Goal: Task Accomplishment & Management: Manage account settings

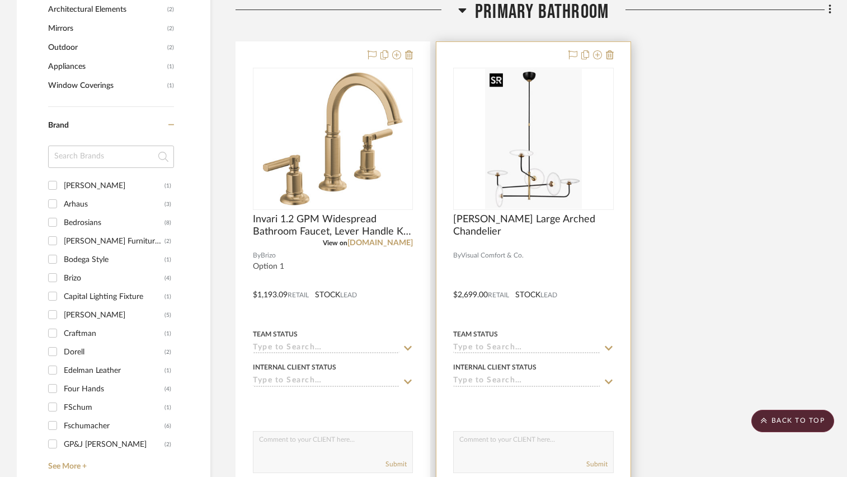
scroll to position [895, 0]
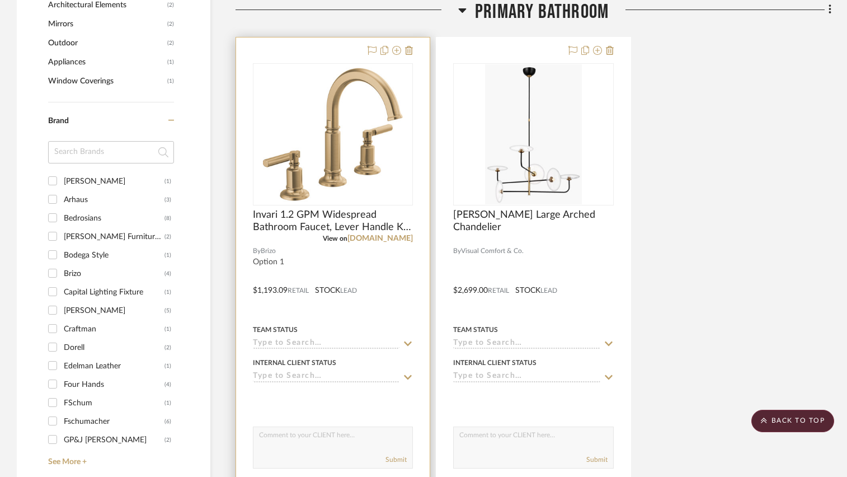
click at [382, 272] on div at bounding box center [333, 282] width 194 height 490
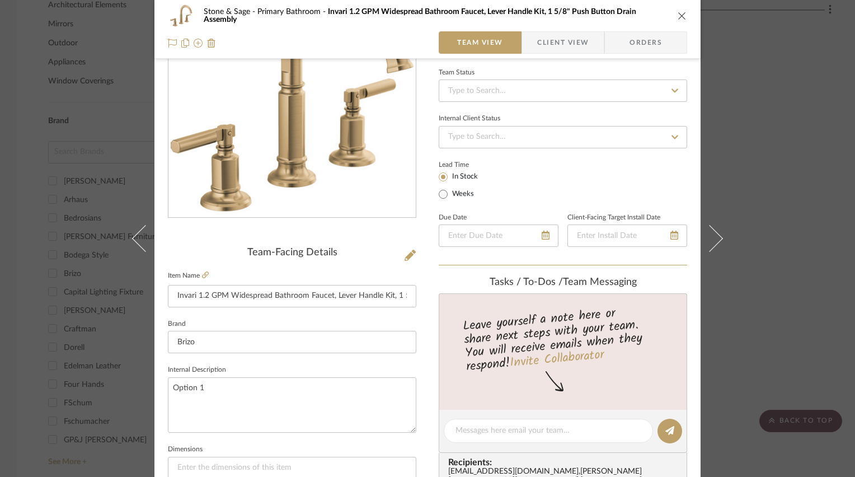
scroll to position [112, 0]
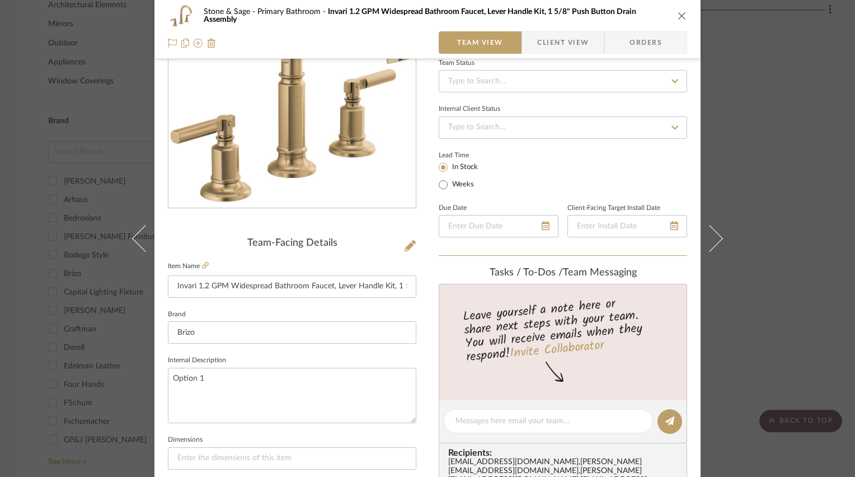
click at [678, 11] on icon "close" at bounding box center [682, 15] width 9 height 9
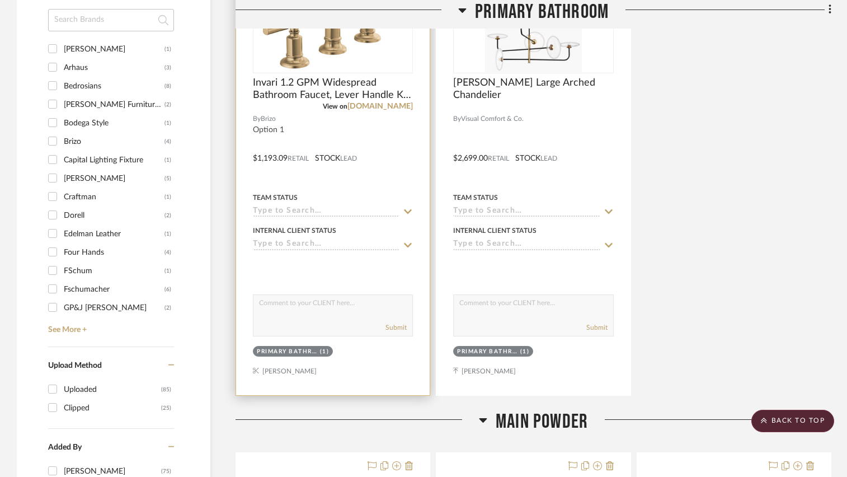
scroll to position [1063, 0]
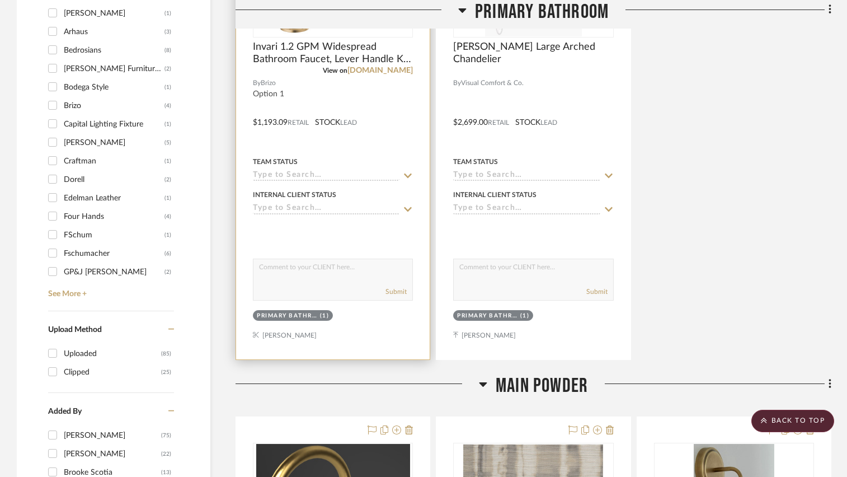
click at [324, 315] on div "(1)" at bounding box center [325, 316] width 10 height 8
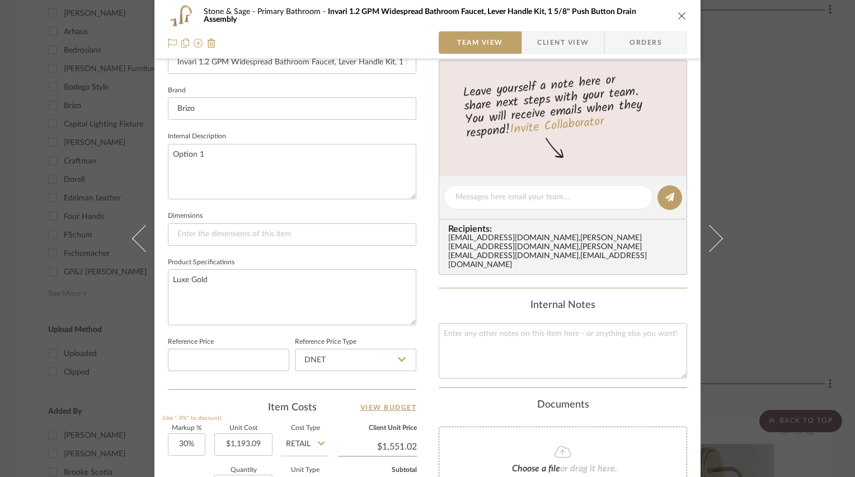
scroll to position [448, 0]
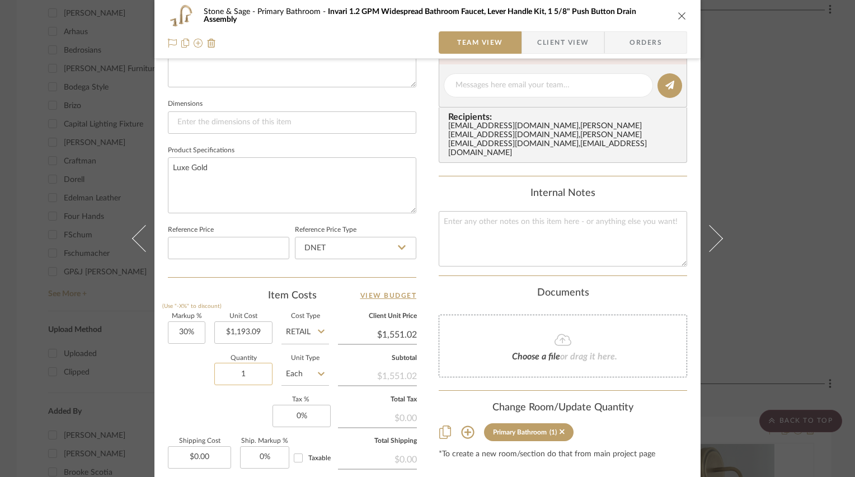
click at [256, 370] on input "1" at bounding box center [243, 374] width 58 height 22
type input "2"
click at [427, 272] on div "Stone & Sage Primary Bathroom Invari 1.2 GPM Widespread Bathroom Faucet, Lever …" at bounding box center [427, 77] width 546 height 1033
click at [678, 15] on icon "close" at bounding box center [682, 15] width 9 height 9
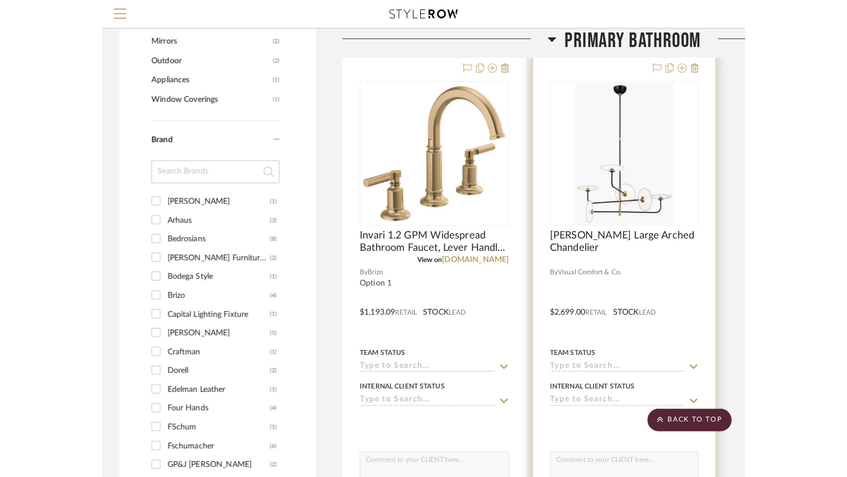
scroll to position [783, 0]
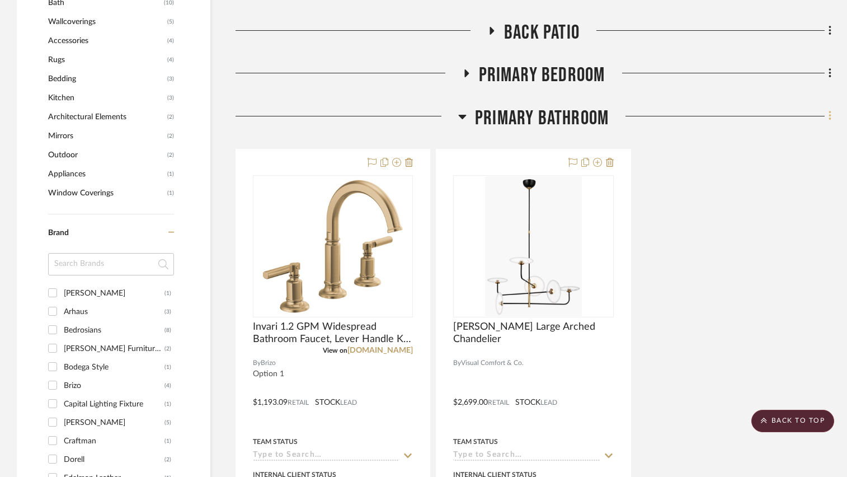
click at [827, 119] on fa-icon at bounding box center [828, 117] width 7 height 18
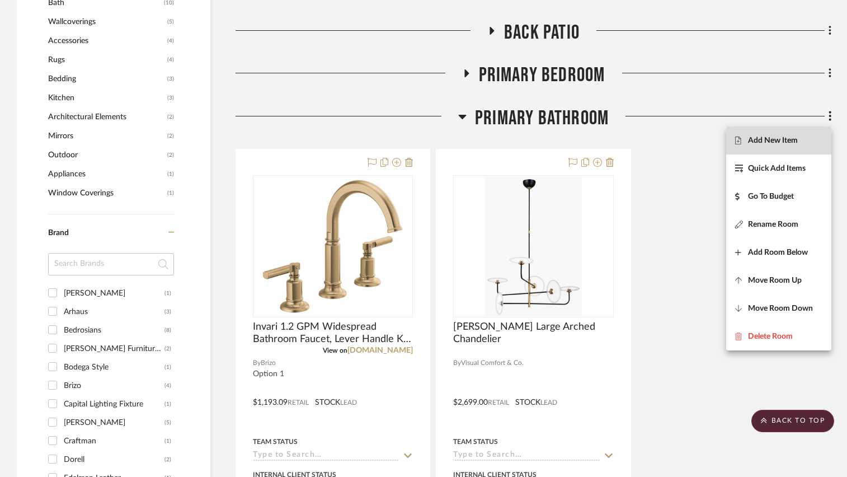
click at [796, 140] on span "Add New Item" at bounding box center [773, 140] width 50 height 10
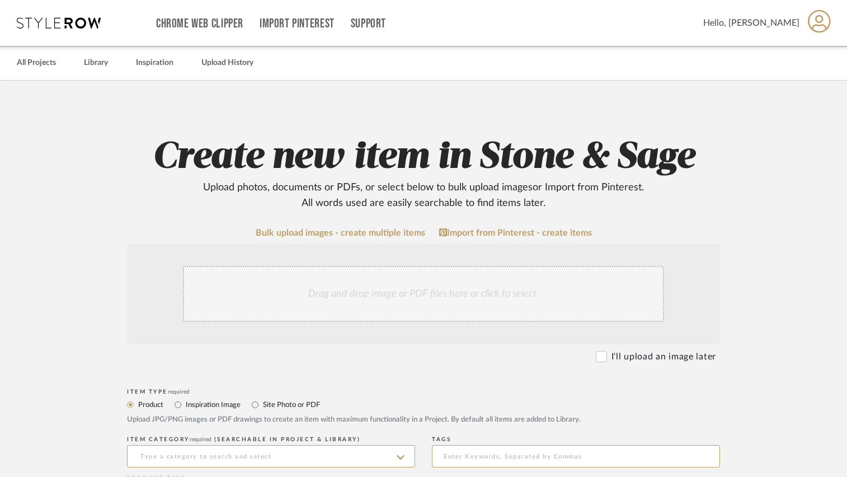
click at [348, 309] on div "Drag and drop image or PDF files here or click to select." at bounding box center [423, 294] width 481 height 56
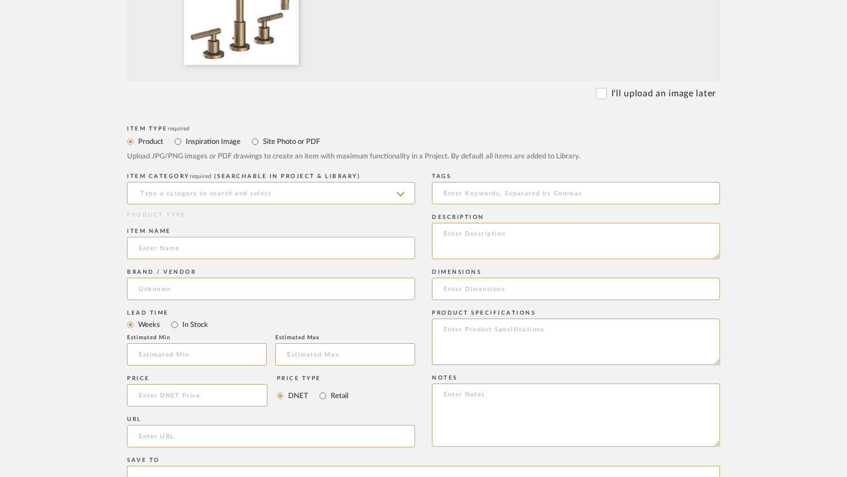
scroll to position [392, 0]
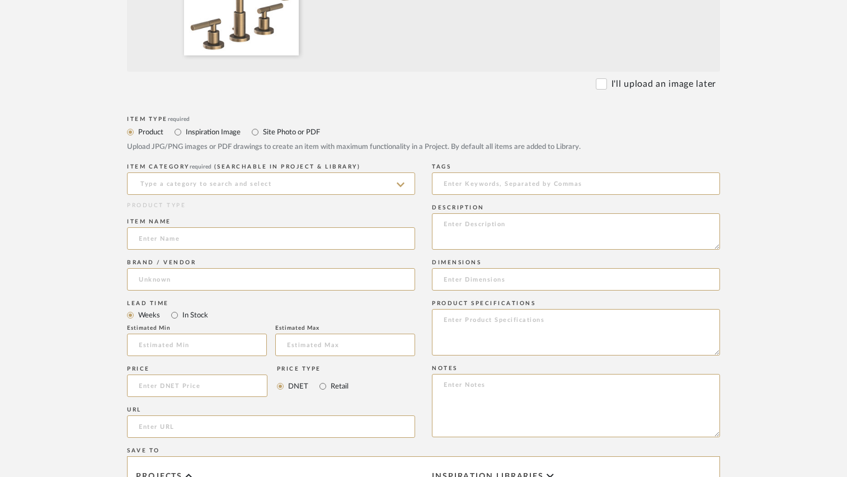
click at [298, 196] on div "ITEM CATEGORY required (Searchable in Project & Library)" at bounding box center [271, 181] width 288 height 41
click at [305, 184] on input at bounding box center [271, 183] width 288 height 22
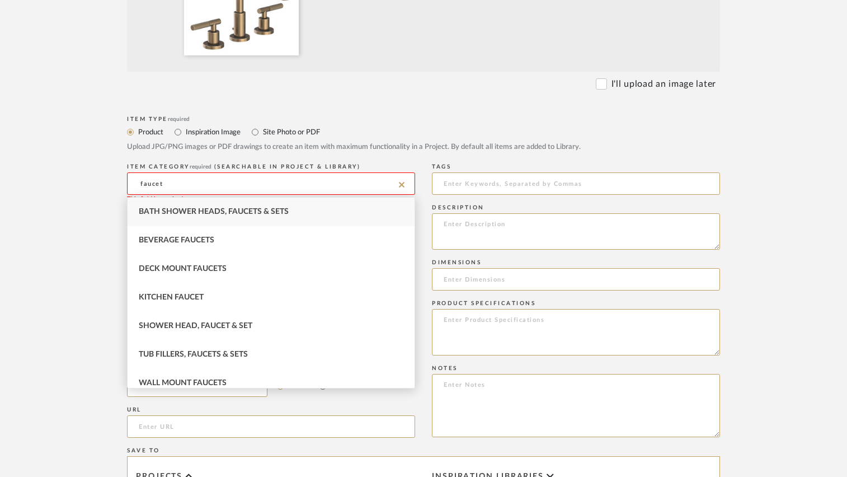
click at [255, 214] on span "Bath Shower Heads, Faucets & Sets" at bounding box center [214, 212] width 150 height 8
type input "Bath Shower Heads, Faucets & Sets"
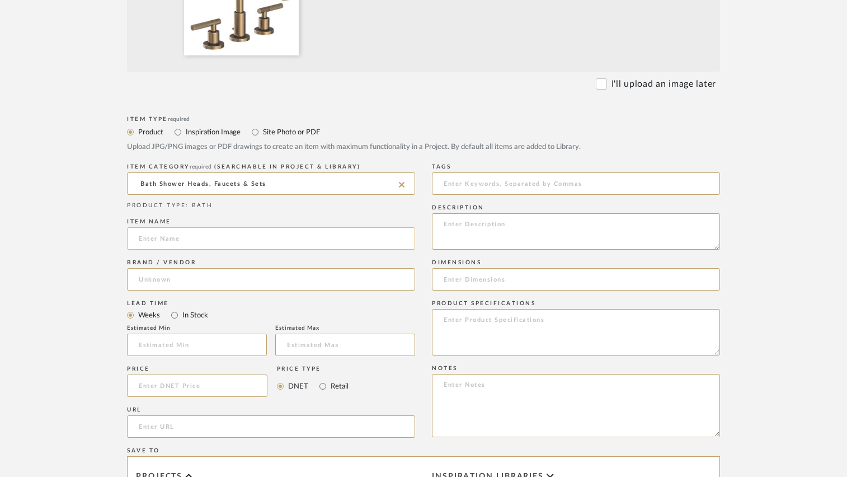
drag, startPoint x: 236, startPoint y: 237, endPoint x: 276, endPoint y: 205, distance: 51.7
click at [236, 237] on input at bounding box center [271, 238] width 288 height 22
paste input "[PERSON_NAME] 1.2 GPM Widespread Bathroom Faucet with Pop-Up Drain Assembly"
type input "[PERSON_NAME] 1.2 GPM Widespread Bathroom Faucet with Pop-Up Drain Assembly"
click at [156, 273] on input at bounding box center [271, 279] width 288 height 22
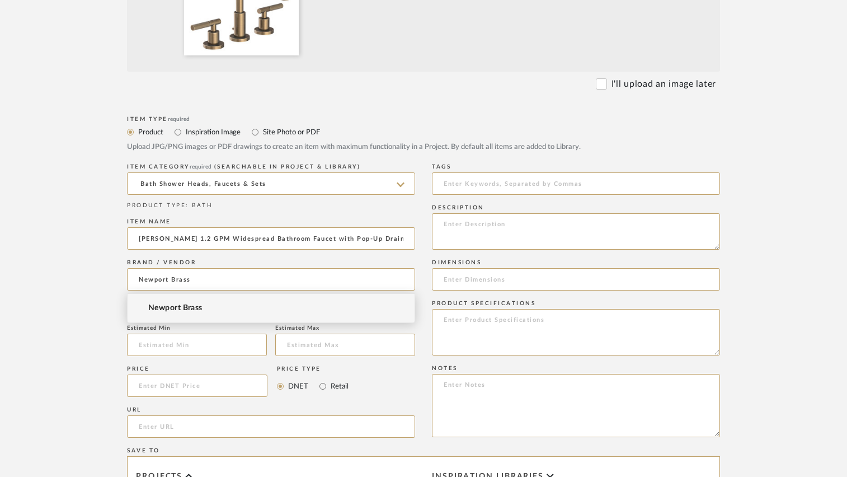
type input "Newport Brass"
click at [149, 310] on span "Newport Brass" at bounding box center [175, 308] width 54 height 10
click at [172, 316] on input "In Stock" at bounding box center [174, 314] width 13 height 13
radio input "true"
click at [130, 314] on input "Weeks" at bounding box center [130, 314] width 13 height 13
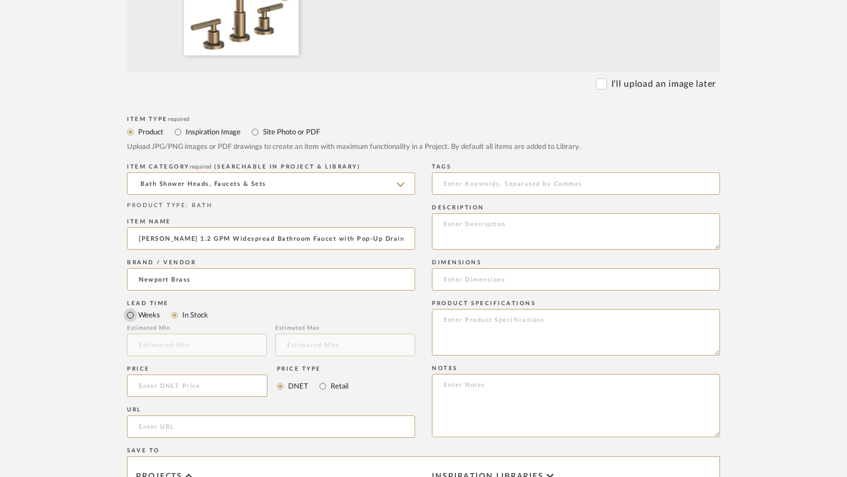
radio input "true"
click at [165, 339] on input "text" at bounding box center [197, 344] width 140 height 22
type input "4"
click at [328, 346] on input "text" at bounding box center [345, 344] width 140 height 22
type input "6"
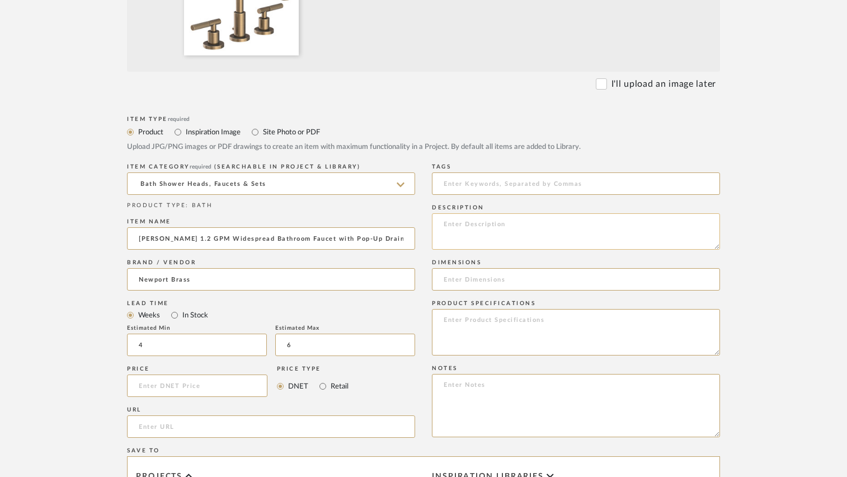
click at [487, 225] on textarea at bounding box center [576, 231] width 288 height 36
type textarea "Special Order"
click at [192, 387] on input at bounding box center [197, 385] width 140 height 22
type input "$1,767.00"
click at [323, 387] on input "Retail" at bounding box center [322, 385] width 13 height 13
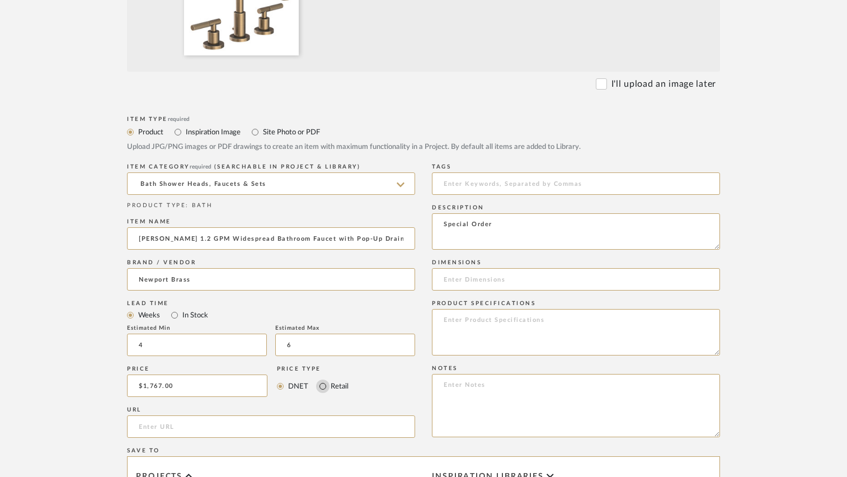
radio input "true"
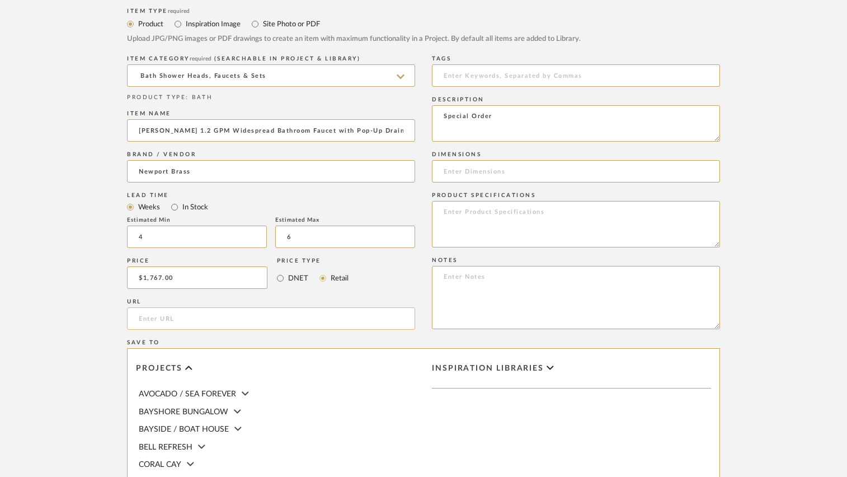
scroll to position [504, 0]
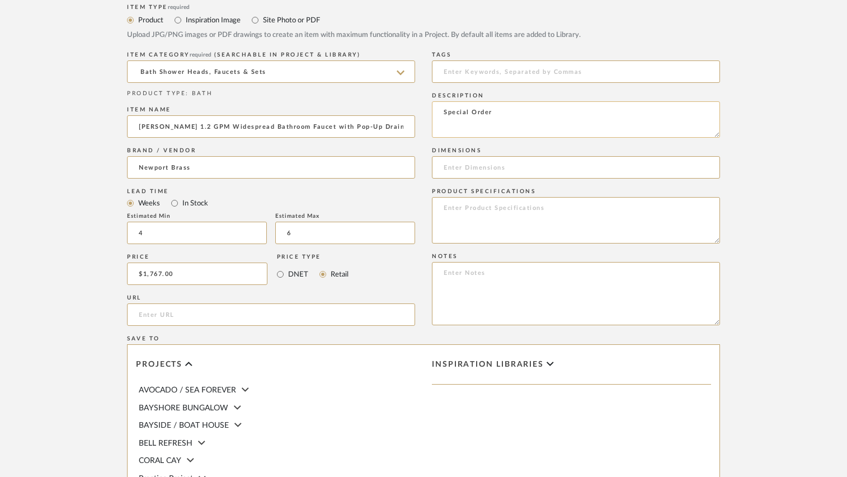
drag, startPoint x: 448, startPoint y: 164, endPoint x: 486, endPoint y: 105, distance: 70.9
click at [448, 164] on input at bounding box center [576, 167] width 288 height 22
type input "6.06"H x 7.13"D"
drag, startPoint x: 475, startPoint y: 209, endPoint x: 479, endPoint y: 183, distance: 26.7
click at [475, 209] on textarea at bounding box center [576, 220] width 288 height 46
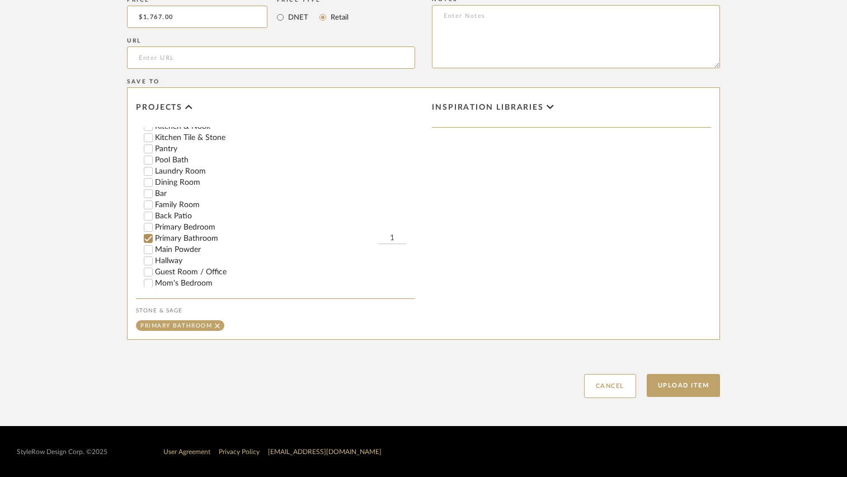
scroll to position [168, 0]
type textarea "Antique Brass 06"
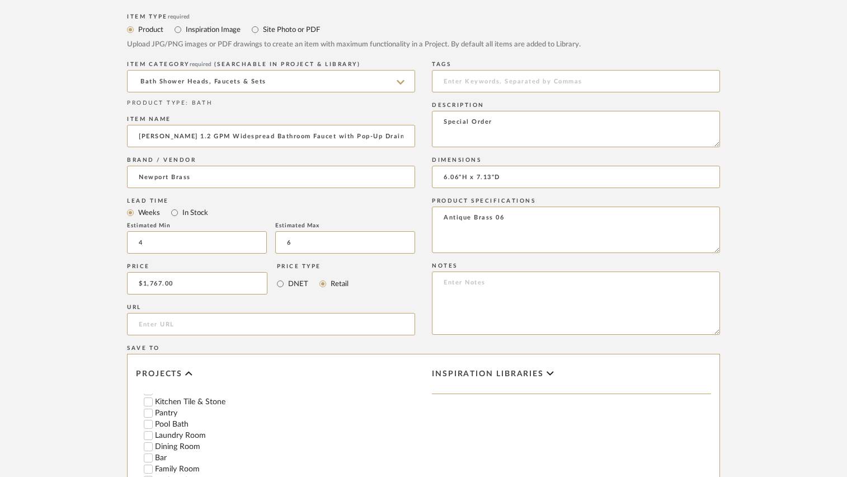
scroll to position [481, 0]
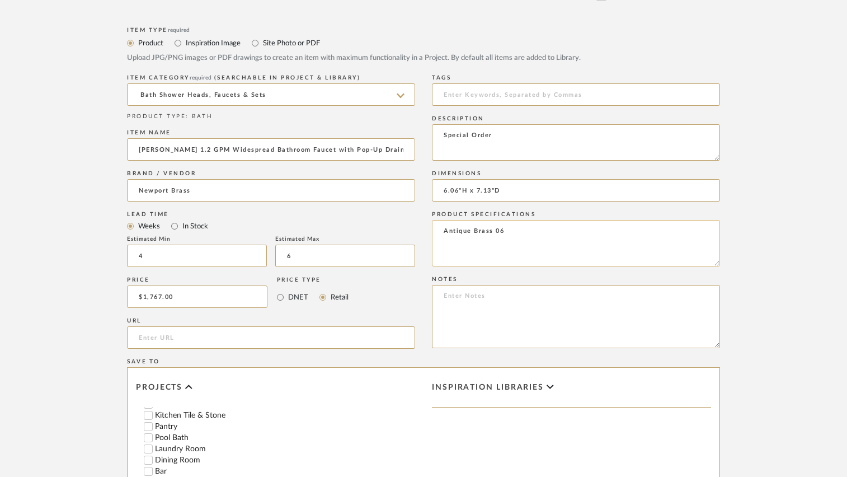
type input "2"
click at [443, 232] on textarea "Antique Brass 06" at bounding box center [576, 243] width 288 height 46
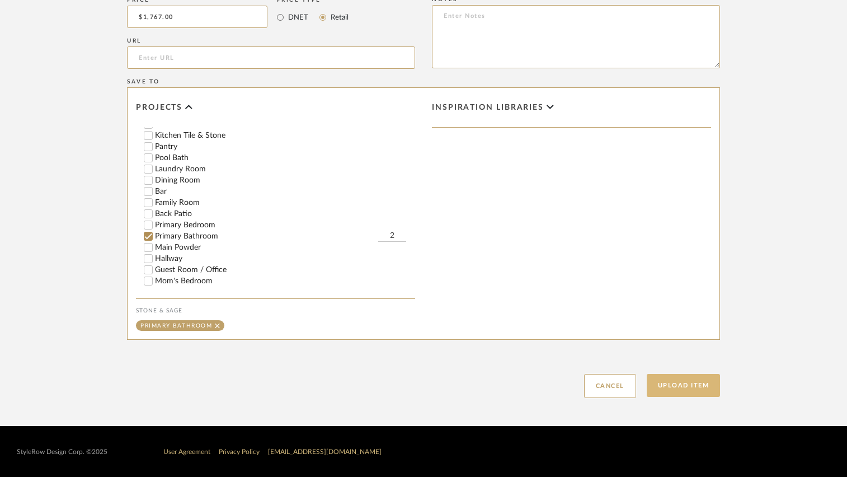
type textarea "Option 2 Antique Brass 06"
click at [679, 383] on button "Upload Item" at bounding box center [684, 385] width 74 height 23
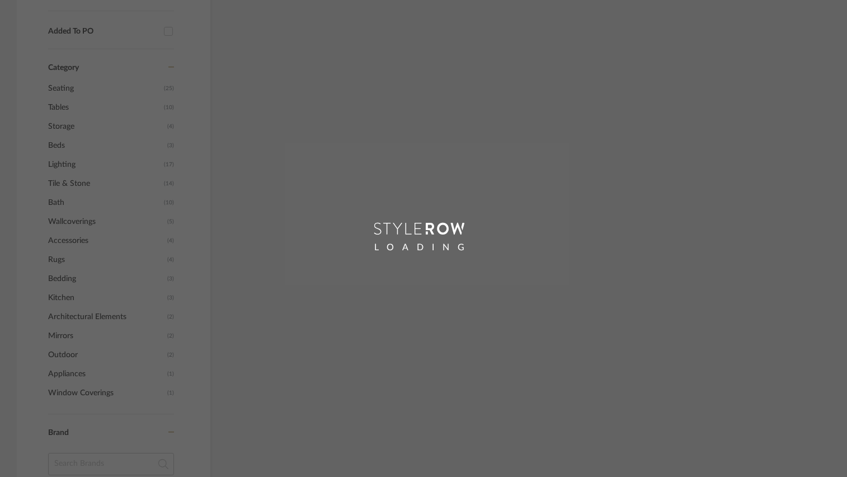
scroll to position [472, 0]
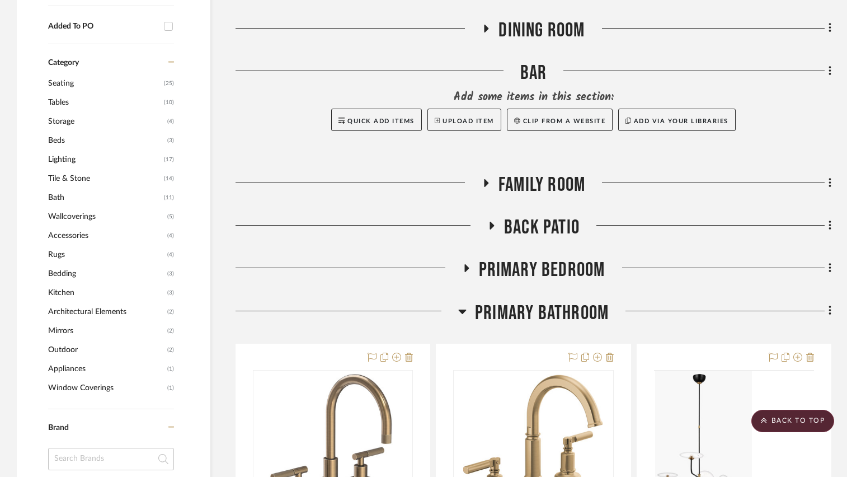
scroll to position [889, 0]
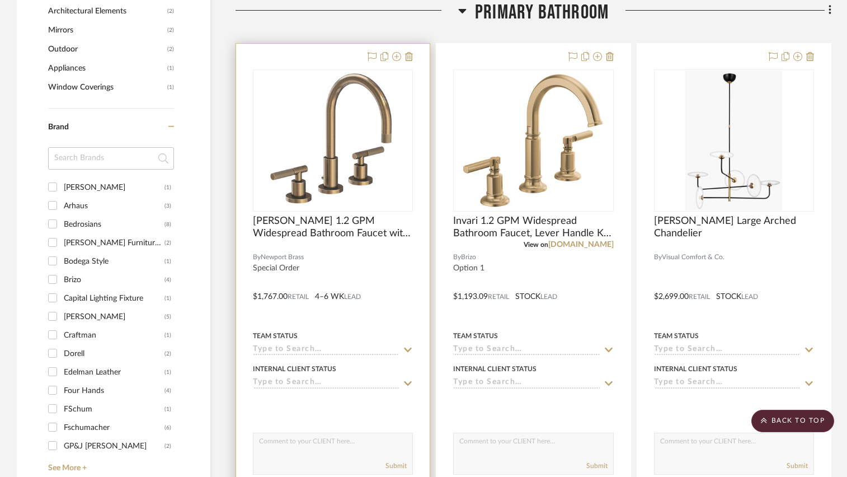
click at [342, 260] on div at bounding box center [333, 289] width 194 height 490
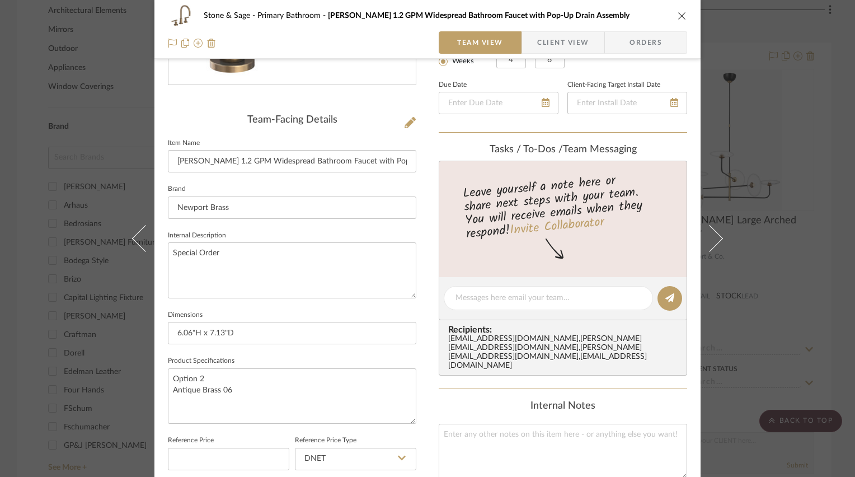
scroll to position [280, 0]
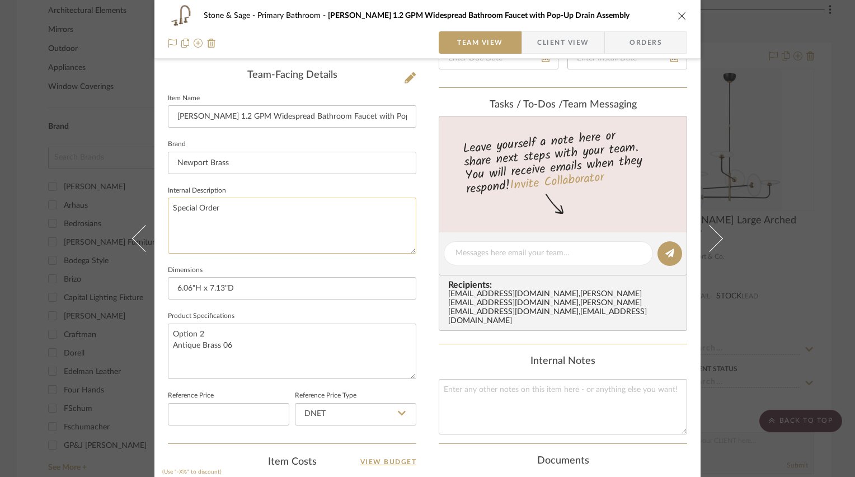
drag, startPoint x: 175, startPoint y: 206, endPoint x: 220, endPoint y: 208, distance: 45.3
click at [220, 208] on textarea "Special Order" at bounding box center [292, 224] width 248 height 55
type textarea "S"
type textarea "Option 2"
click at [177, 335] on textarea "Option 2 Antique Brass 06" at bounding box center [292, 350] width 248 height 55
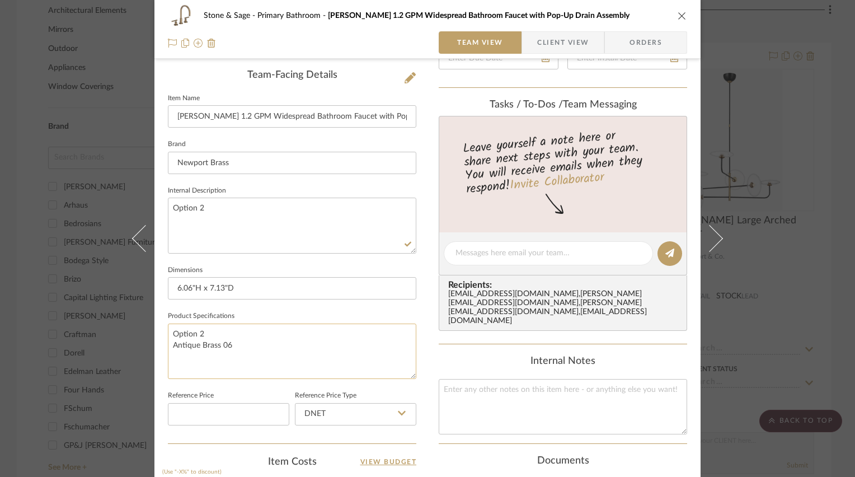
drag, startPoint x: 172, startPoint y: 331, endPoint x: 211, endPoint y: 333, distance: 38.7
click at [210, 334] on textarea "Option 2 Antique Brass 06" at bounding box center [292, 350] width 248 height 55
click at [254, 329] on textarea "Antique Brass 06" at bounding box center [292, 350] width 248 height 55
type textarea "Antique Brass 06 (special order)"
click at [412, 267] on div "Stone & Sage Primary Bathroom [PERSON_NAME] 1.2 GPM Widespread Bathroom Faucet …" at bounding box center [427, 244] width 546 height 1031
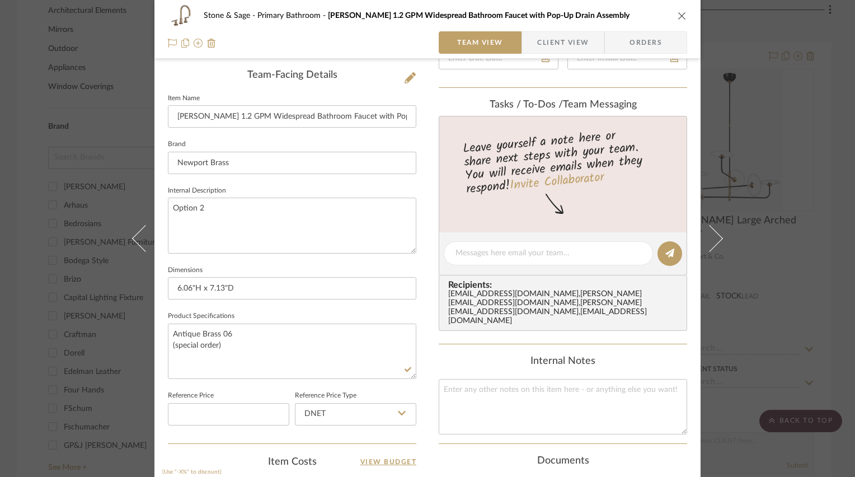
click at [678, 17] on icon "close" at bounding box center [682, 15] width 9 height 9
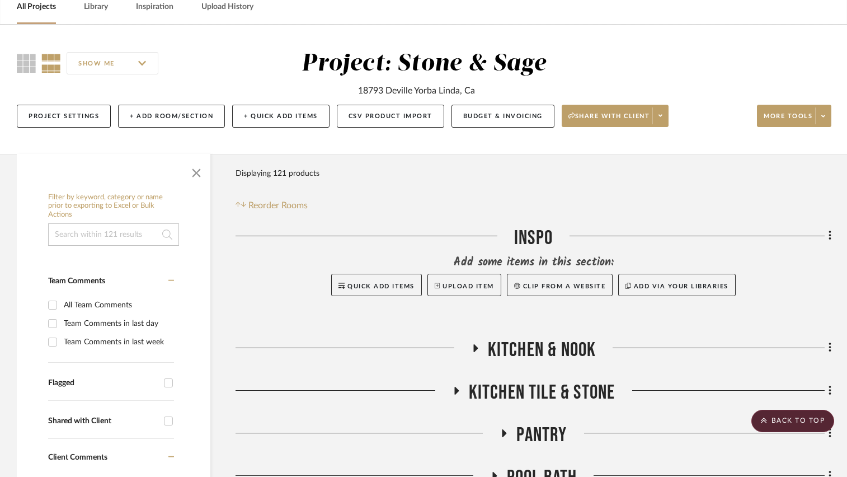
scroll to position [0, 0]
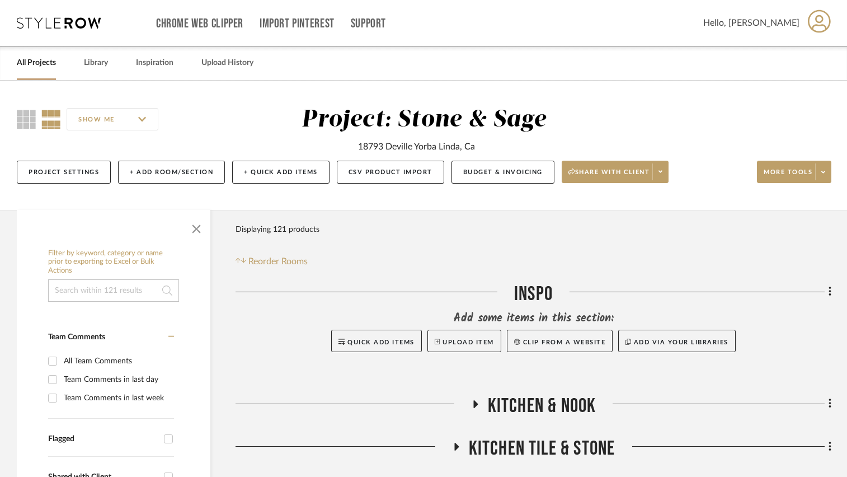
click at [99, 282] on input at bounding box center [113, 290] width 131 height 22
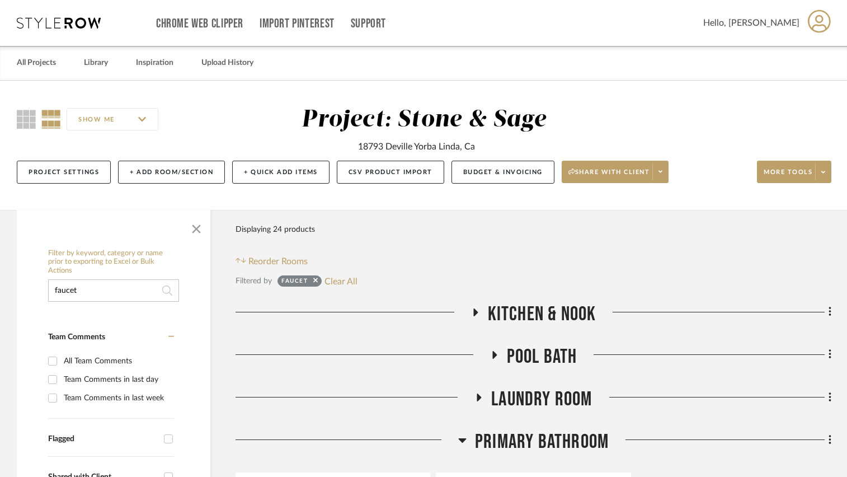
type input "faucet"
click at [473, 309] on icon at bounding box center [475, 312] width 4 height 8
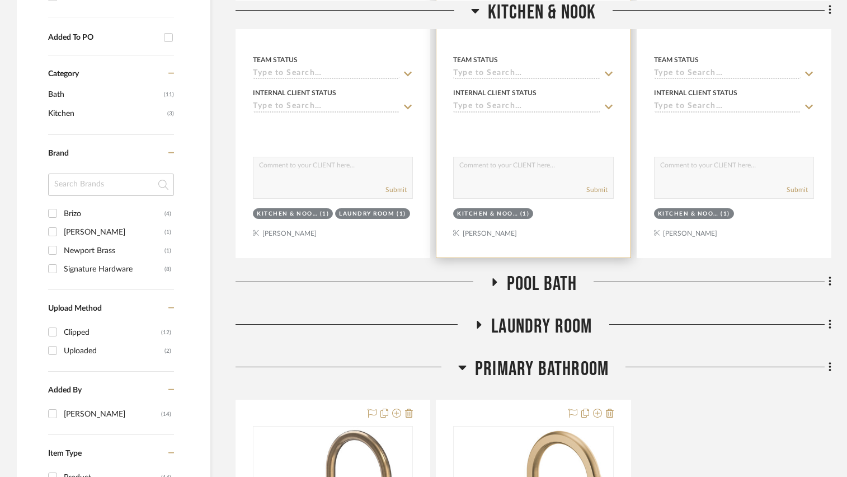
scroll to position [671, 0]
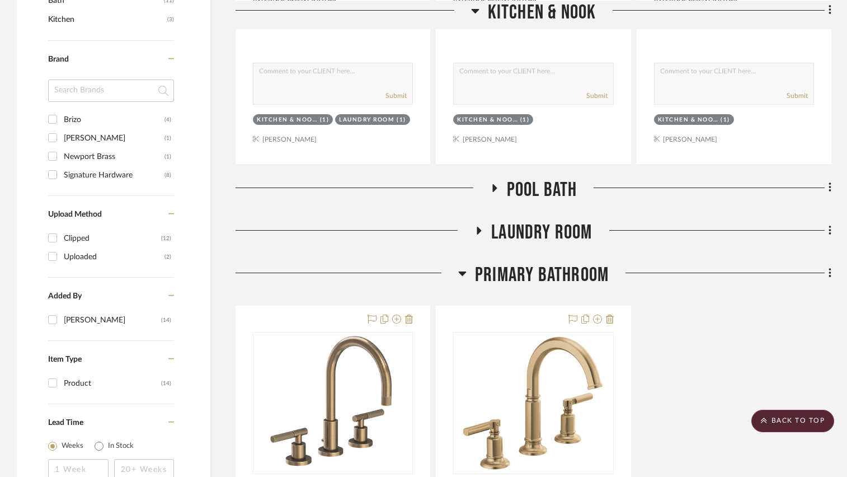
click at [492, 187] on icon at bounding box center [494, 188] width 4 height 8
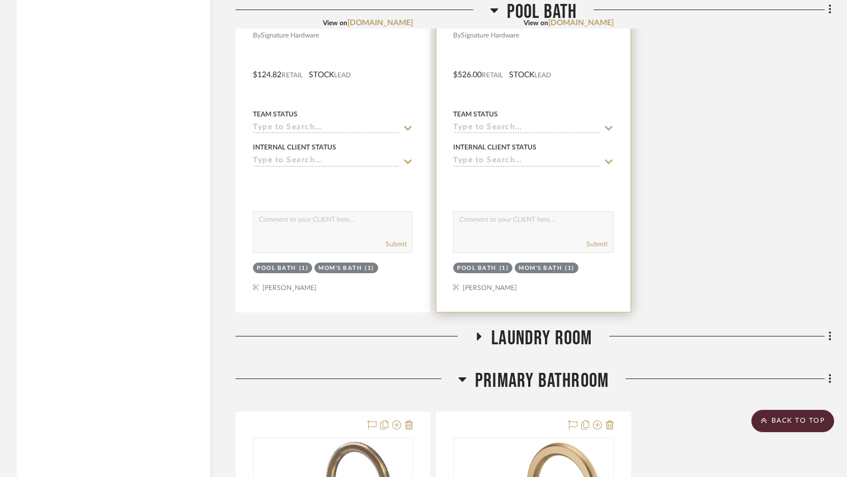
scroll to position [1678, 0]
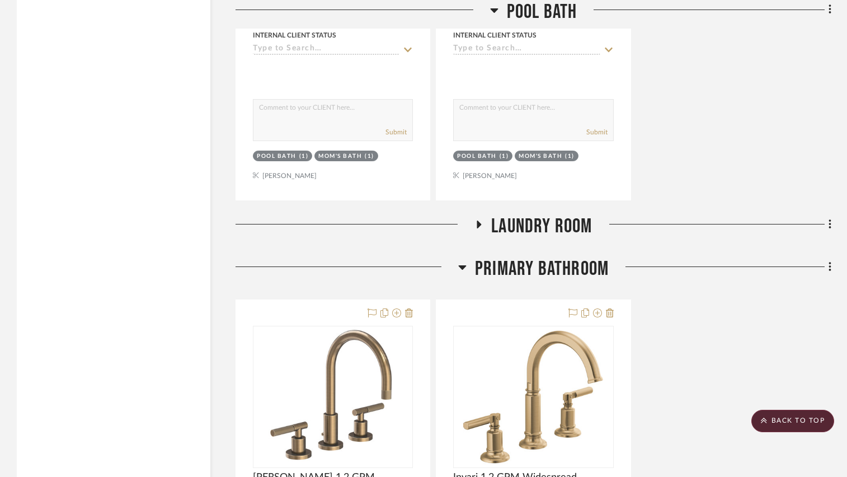
click at [479, 226] on icon at bounding box center [479, 224] width 4 height 8
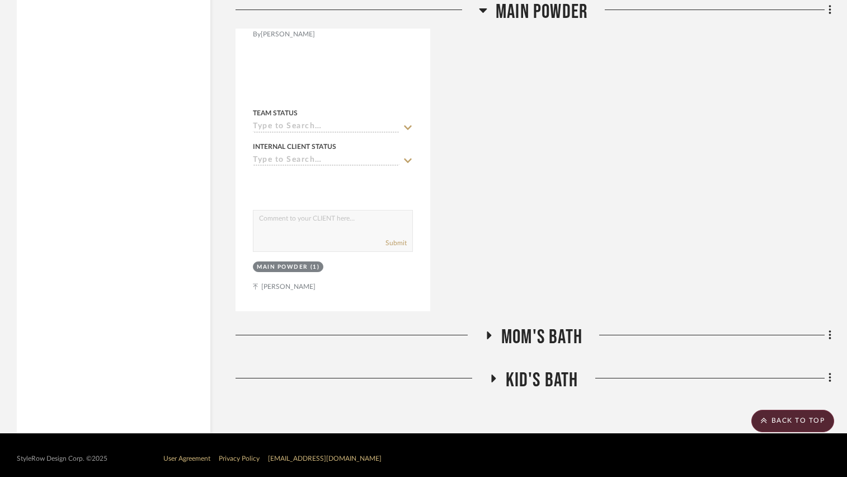
scroll to position [3218, 0]
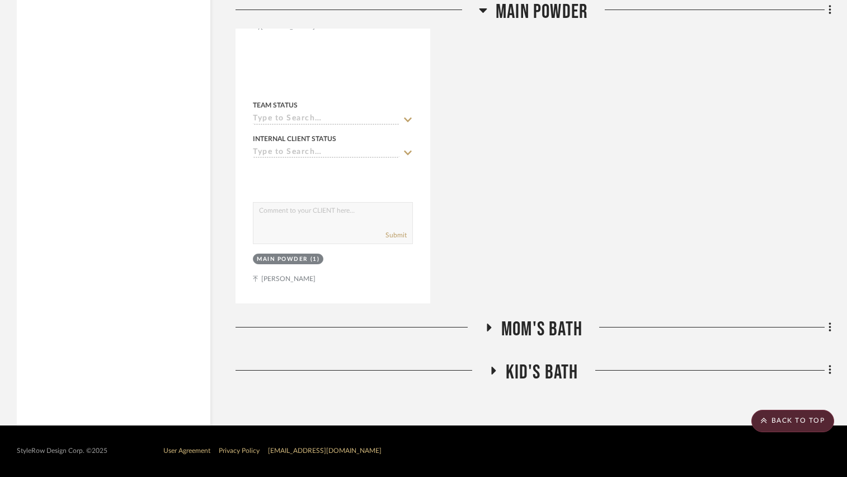
click at [487, 327] on icon at bounding box center [489, 327] width 4 height 8
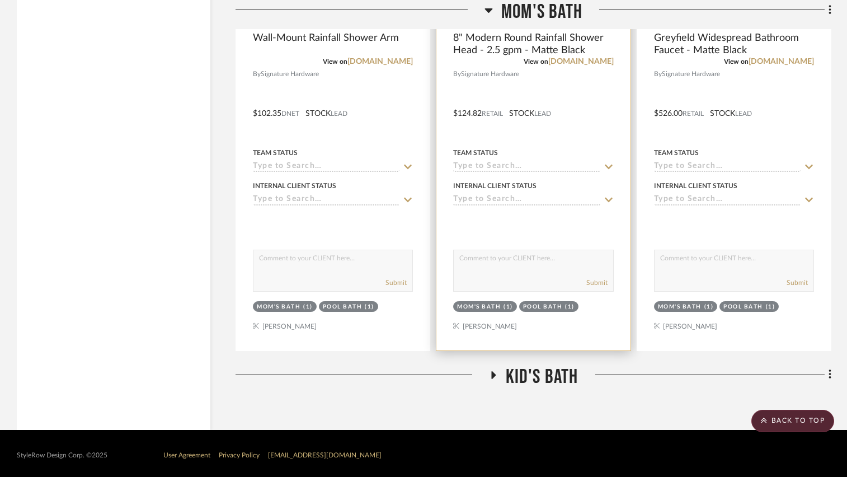
scroll to position [4219, 0]
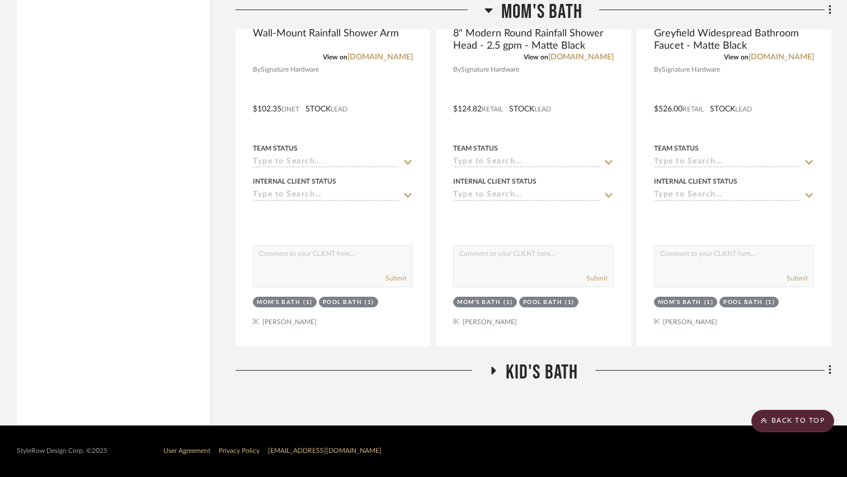
click at [492, 374] on icon at bounding box center [493, 370] width 4 height 8
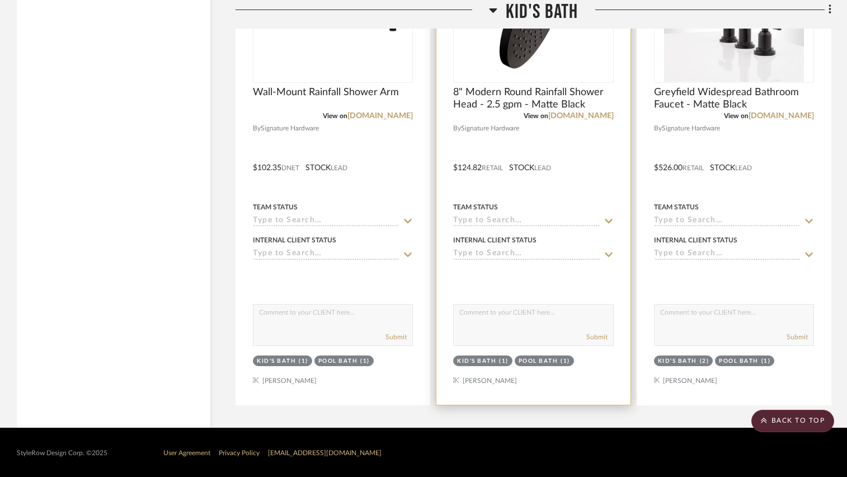
scroll to position [5206, 0]
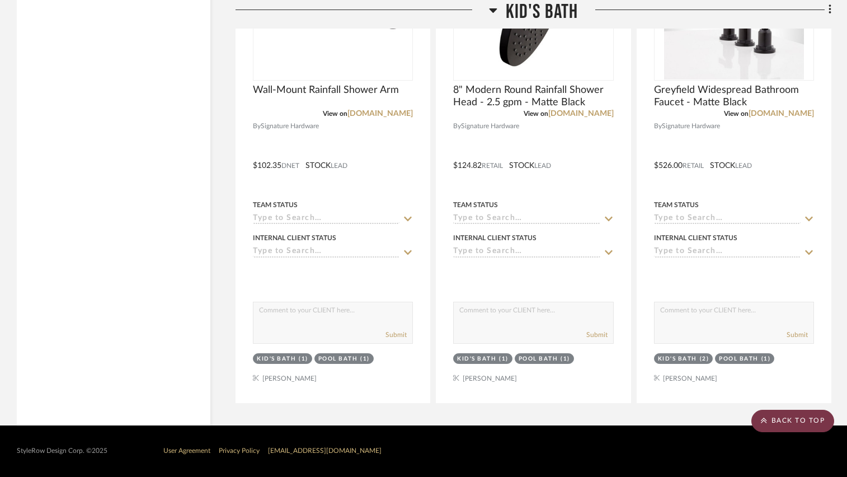
click at [775, 416] on scroll-to-top-button "BACK TO TOP" at bounding box center [792, 421] width 83 height 22
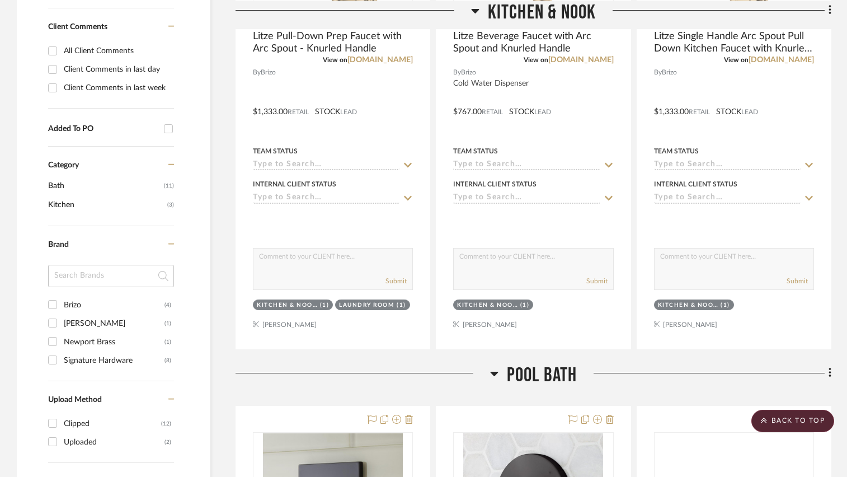
scroll to position [0, 0]
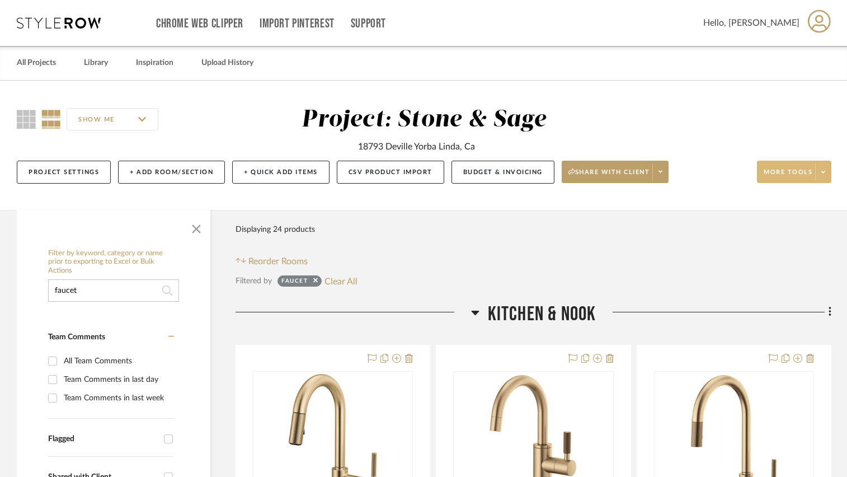
click at [821, 172] on span at bounding box center [823, 171] width 16 height 17
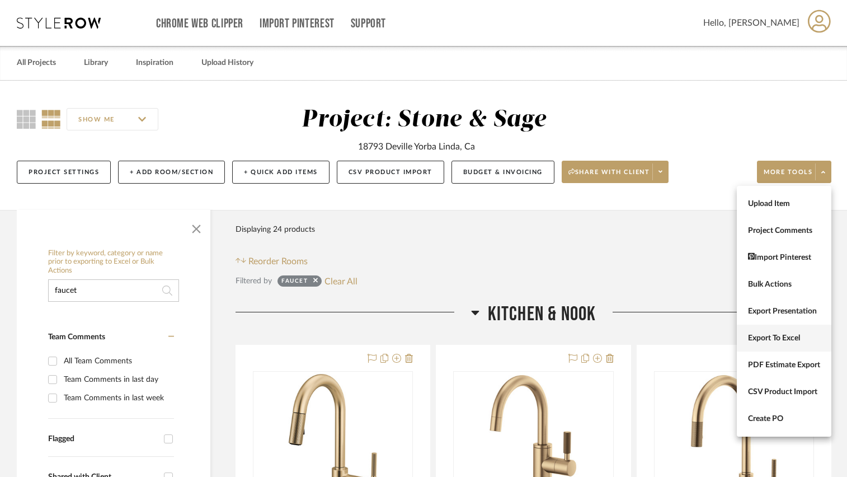
click at [778, 335] on span "Export To Excel" at bounding box center [784, 338] width 72 height 10
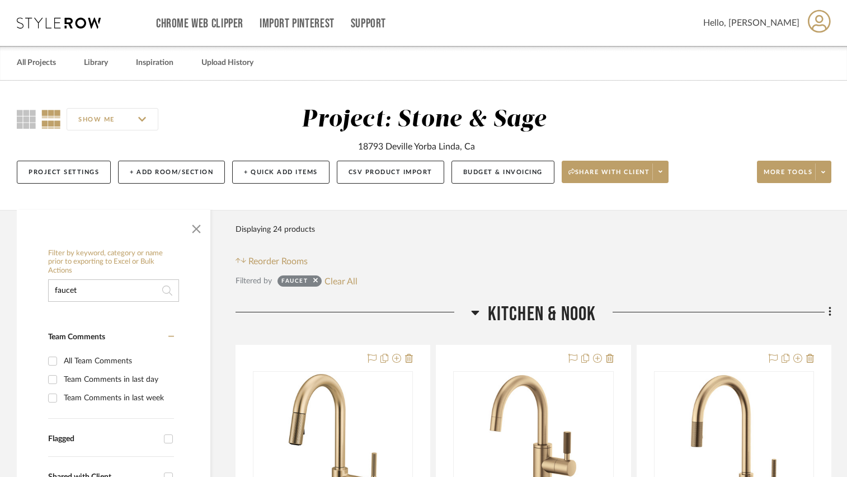
click at [832, 113] on div "SHOW ME Project: Stone & Sage 18793 Deville Yorba Linda, Ca Project Settings + …" at bounding box center [423, 148] width 847 height 85
click at [824, 168] on span at bounding box center [823, 171] width 16 height 17
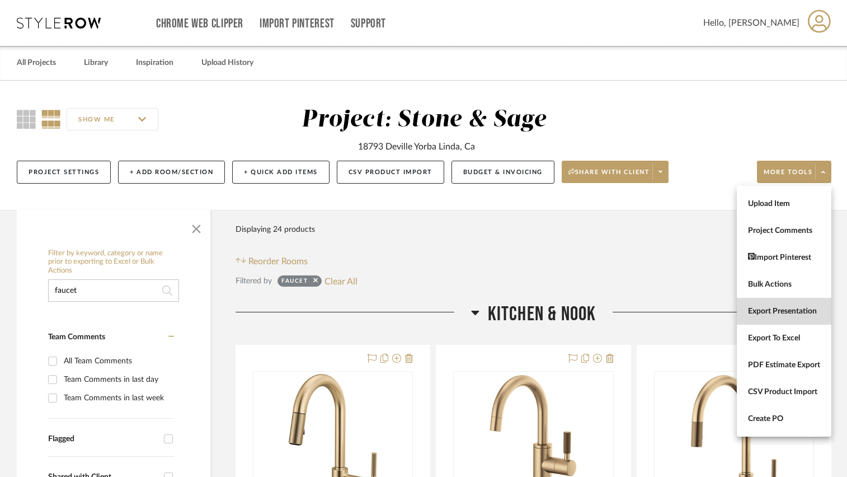
click at [777, 303] on button "Export Presentation" at bounding box center [784, 311] width 95 height 27
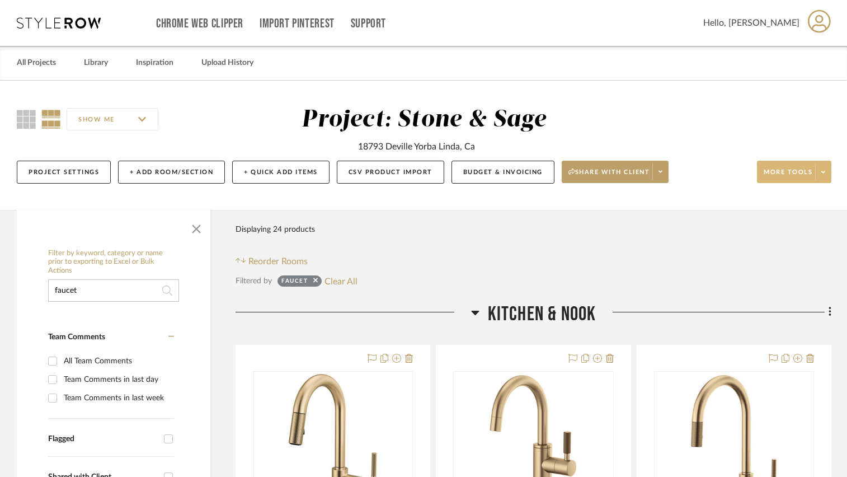
click at [825, 170] on span at bounding box center [823, 171] width 16 height 17
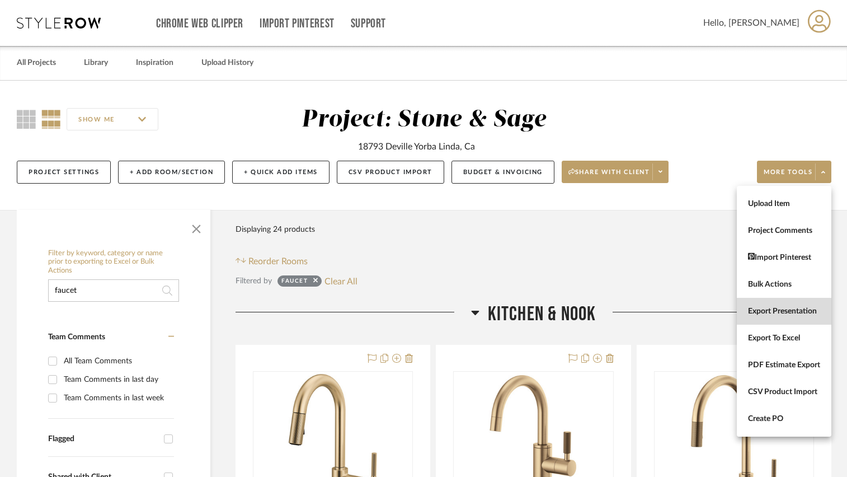
click at [771, 316] on button "Export Presentation" at bounding box center [784, 311] width 95 height 27
